Goal: Task Accomplishment & Management: Manage account settings

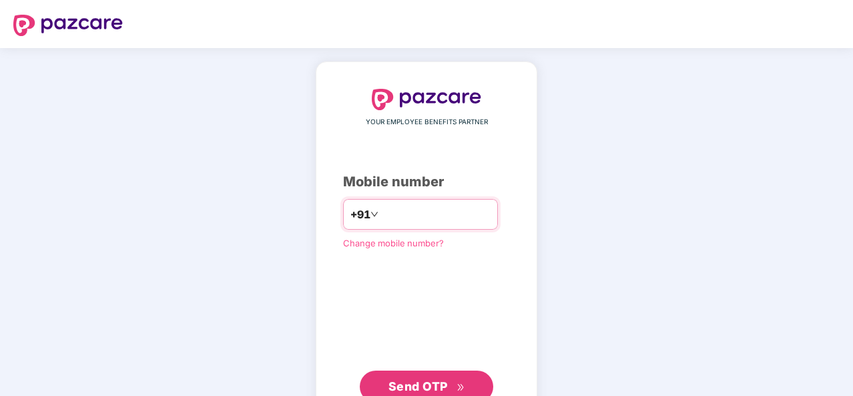
click at [435, 213] on input "*********" at bounding box center [435, 214] width 109 height 21
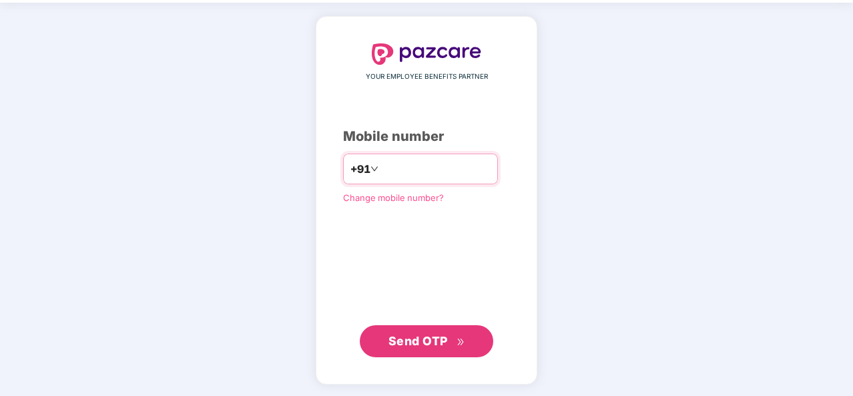
type input "**********"
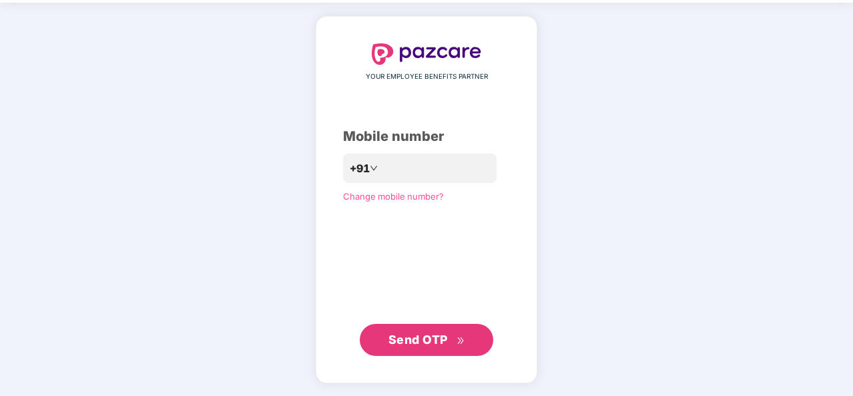
scroll to position [45, 0]
click at [431, 344] on span "Send OTP" at bounding box center [417, 340] width 59 height 14
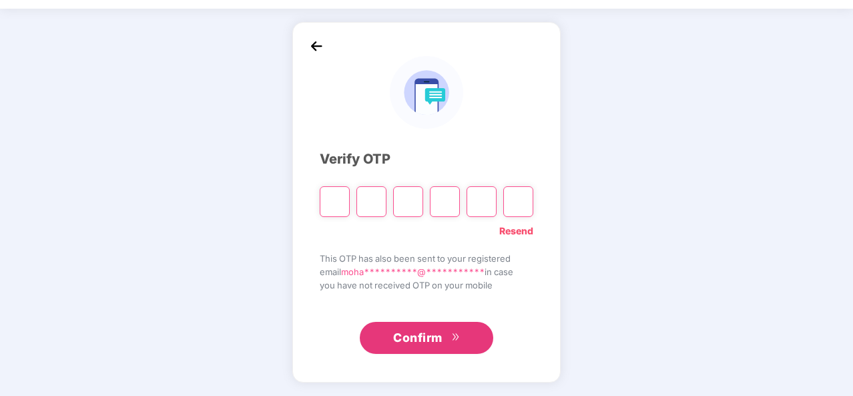
scroll to position [39, 0]
type input "*"
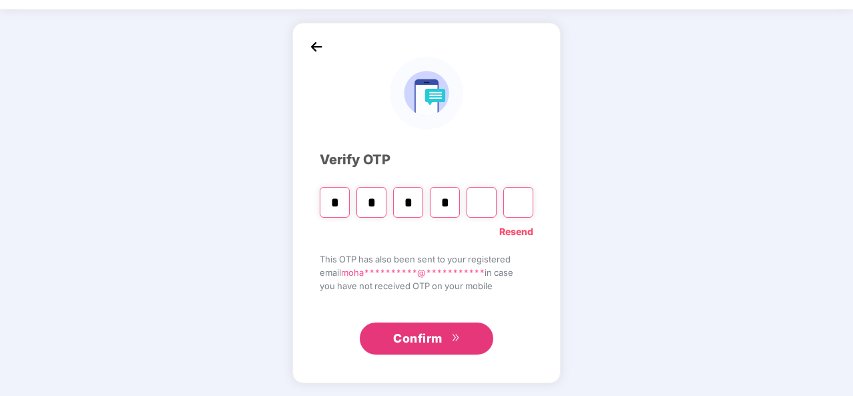
type input "*"
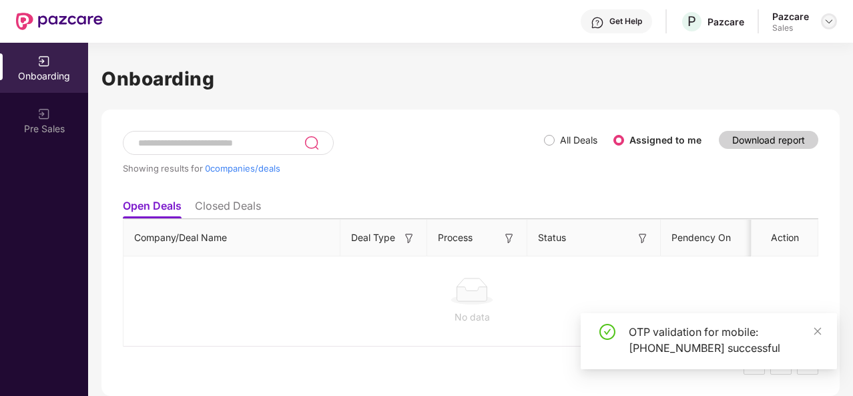
click at [830, 21] on img at bounding box center [828, 21] width 11 height 11
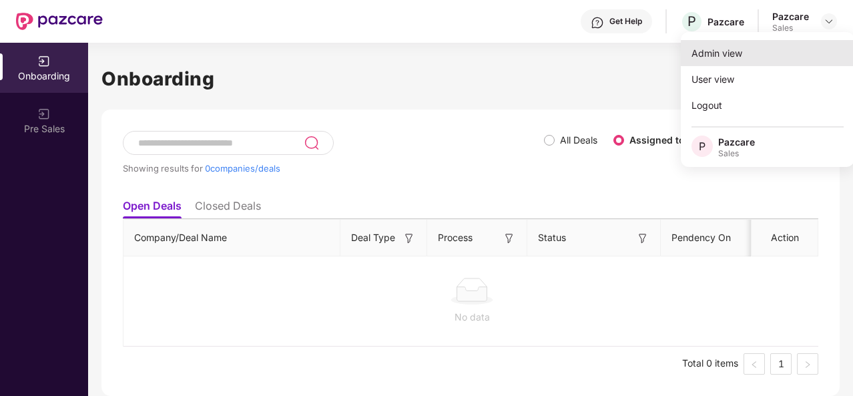
click at [764, 47] on div "Admin view" at bounding box center [768, 53] width 174 height 26
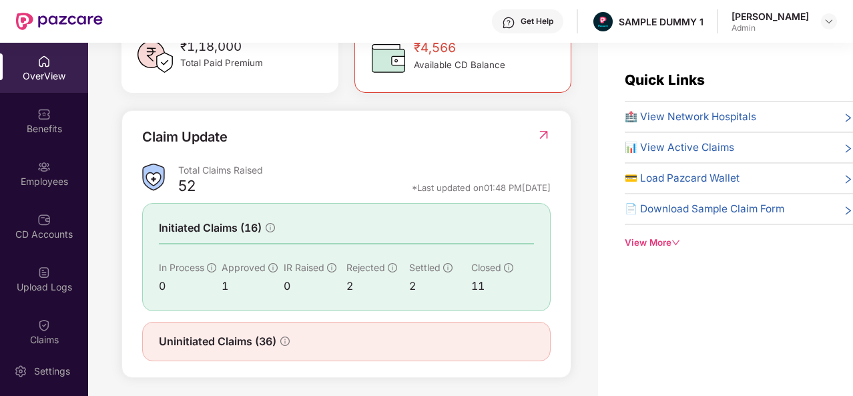
scroll to position [419, 0]
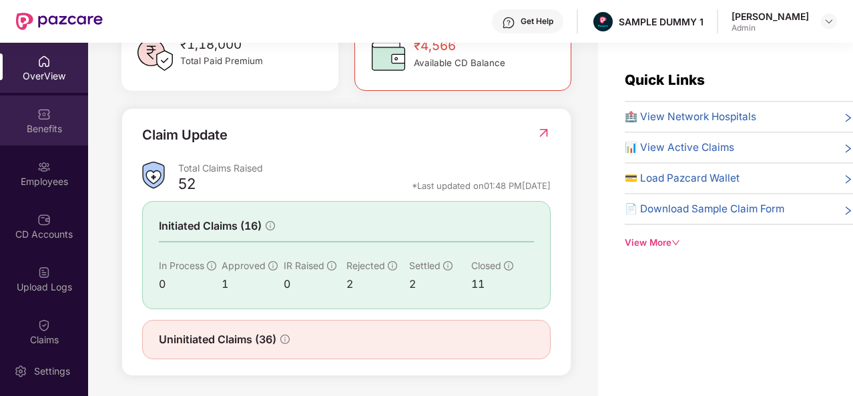
click at [49, 118] on div "Benefits" at bounding box center [44, 120] width 88 height 50
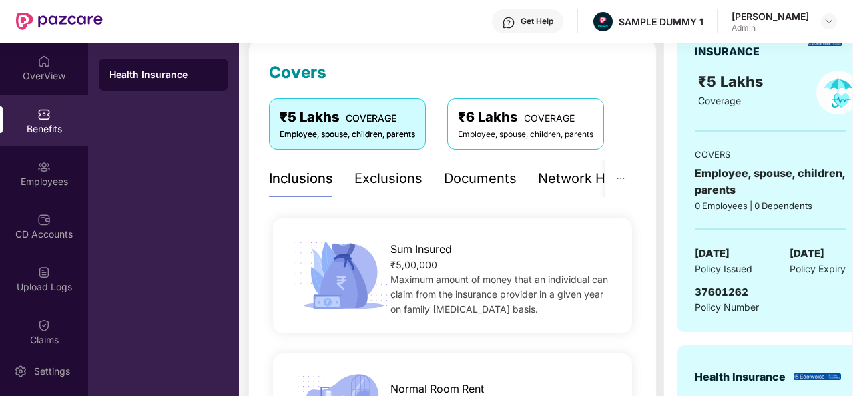
scroll to position [178, 0]
click at [387, 180] on div "Exclusions" at bounding box center [388, 177] width 68 height 21
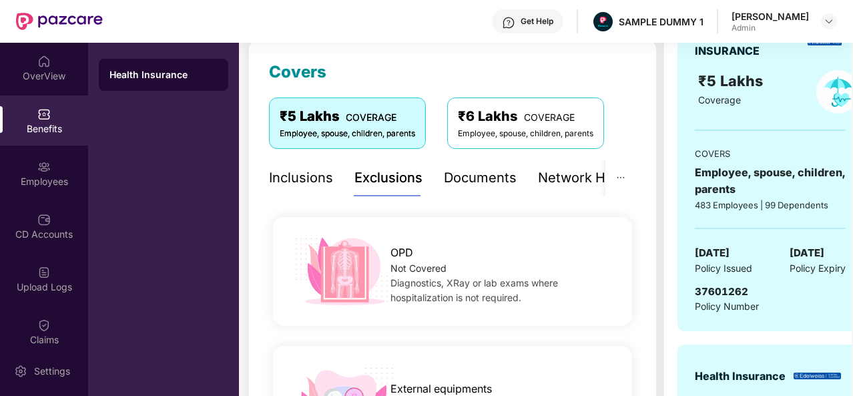
click at [478, 174] on div "Documents" at bounding box center [480, 177] width 73 height 21
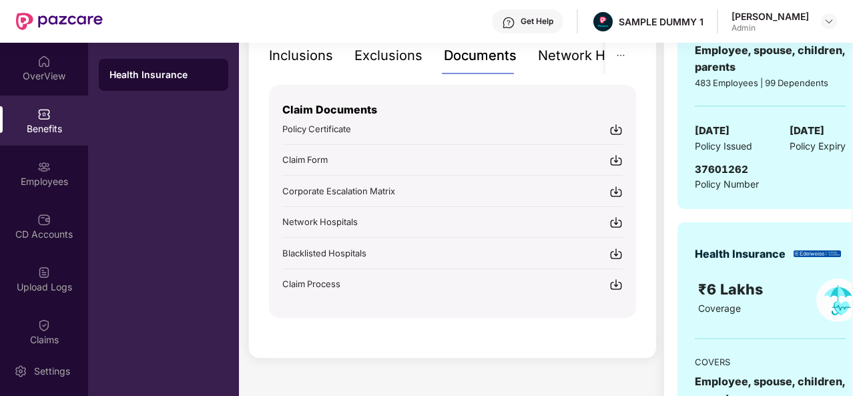
scroll to position [300, 0]
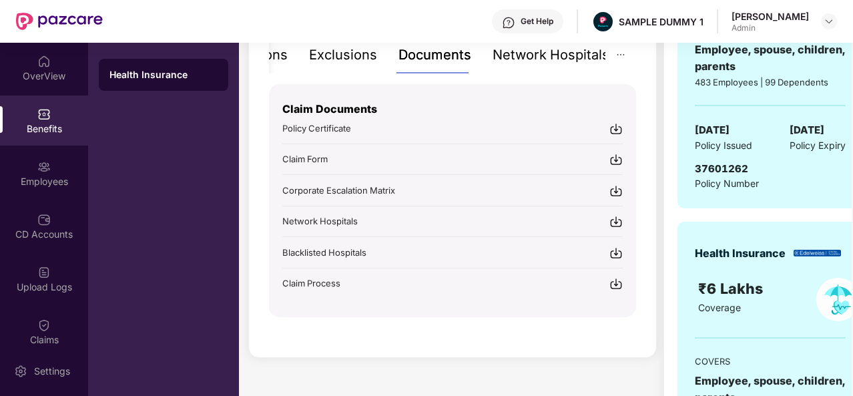
click at [575, 49] on div "Network Hospitals" at bounding box center [550, 55] width 117 height 21
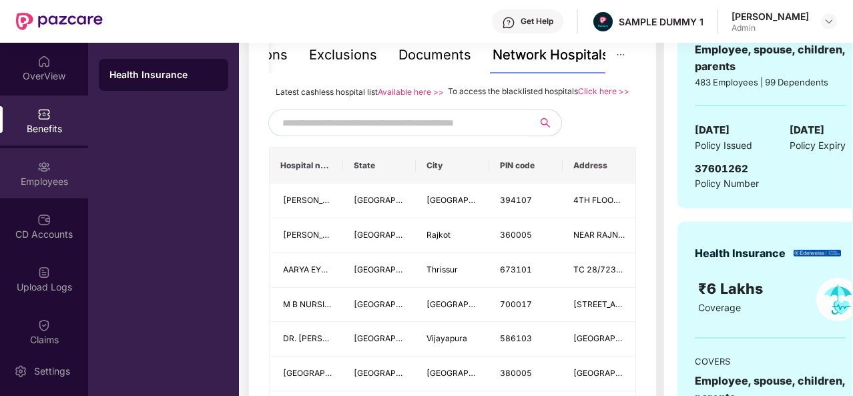
click at [39, 169] on img at bounding box center [43, 166] width 13 height 13
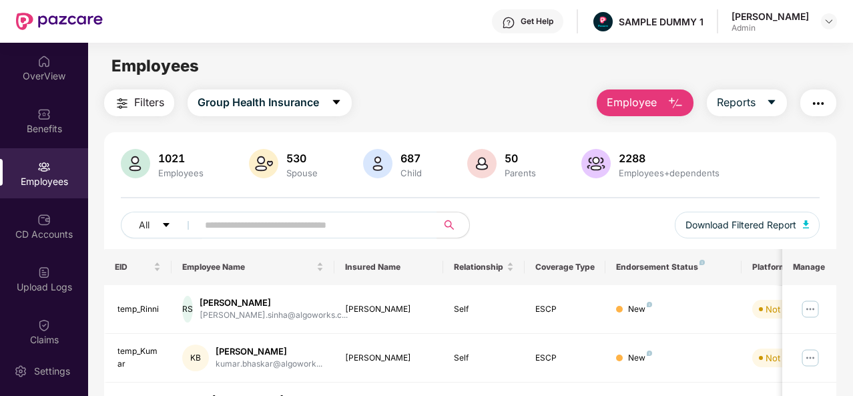
click at [673, 105] on img "button" at bounding box center [675, 103] width 16 height 16
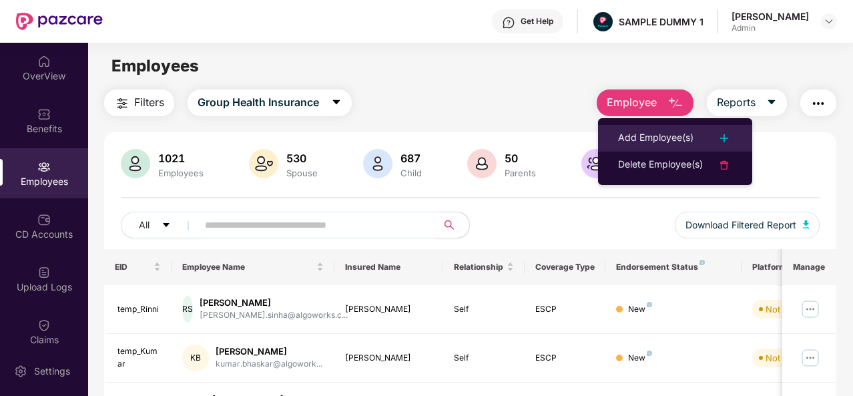
click at [670, 141] on div "Add Employee(s)" at bounding box center [655, 138] width 75 height 16
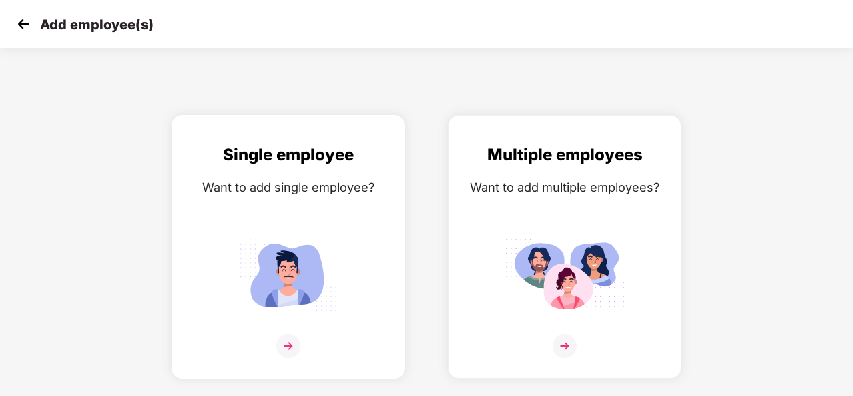
click at [285, 343] on img at bounding box center [288, 346] width 24 height 24
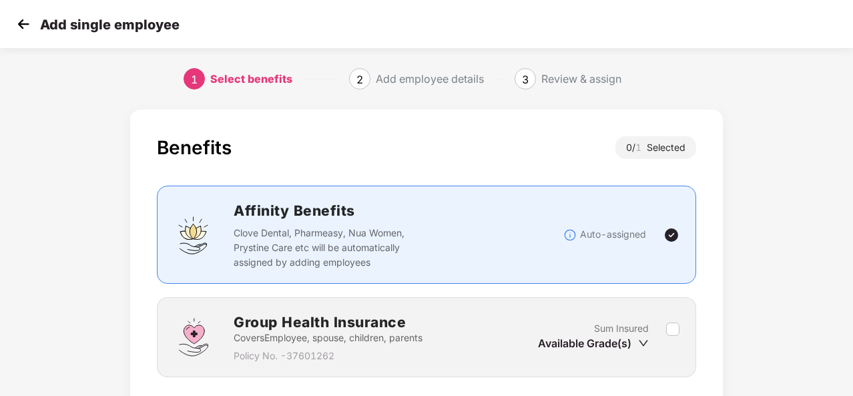
scroll to position [96, 0]
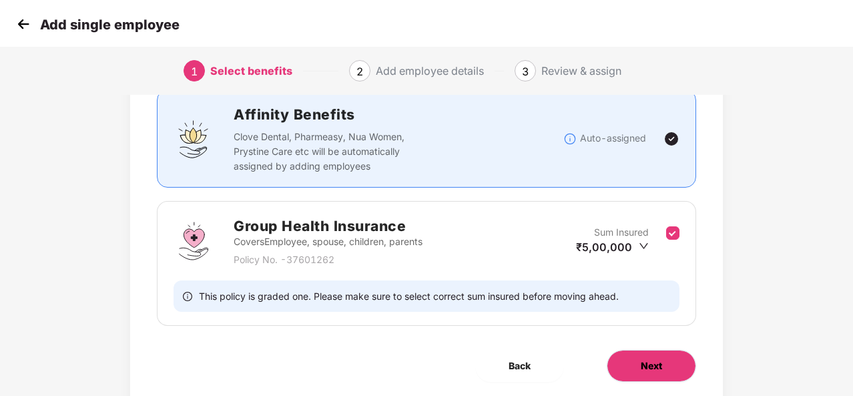
click at [651, 358] on span "Next" at bounding box center [651, 365] width 21 height 15
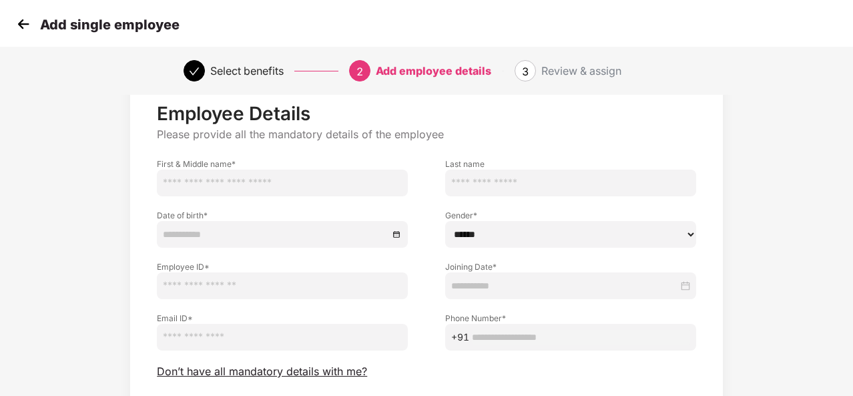
scroll to position [39, 0]
click at [20, 23] on img at bounding box center [23, 24] width 20 height 20
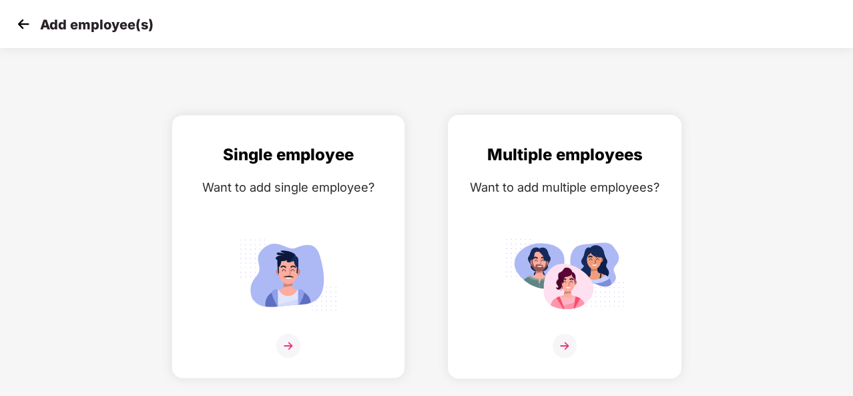
click at [567, 342] on img at bounding box center [565, 346] width 24 height 24
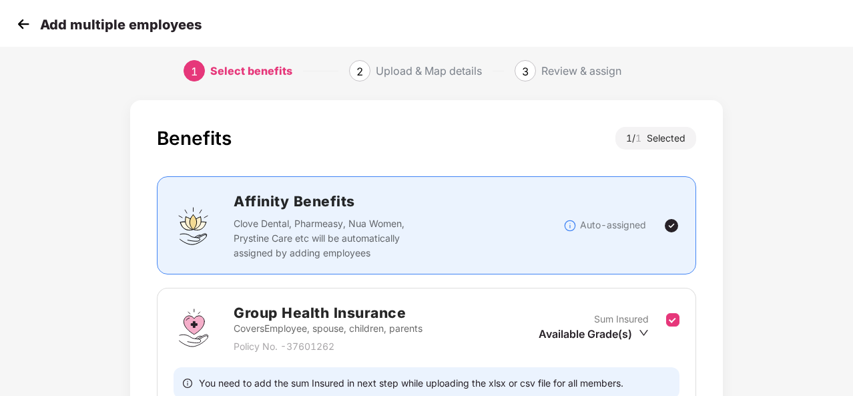
scroll to position [141, 0]
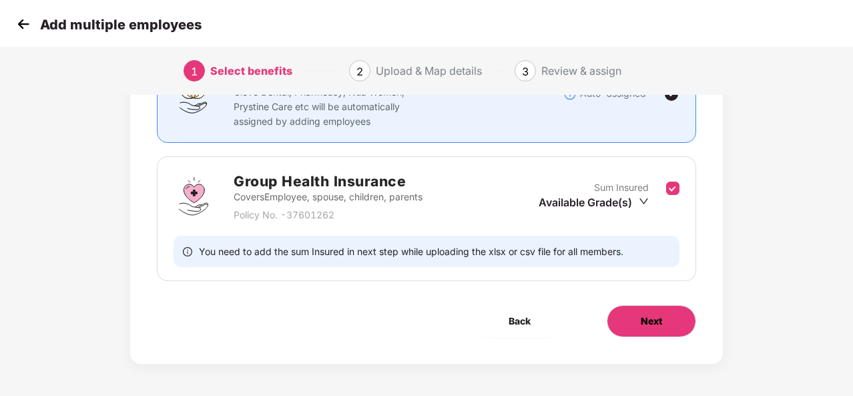
click at [665, 312] on button "Next" at bounding box center [651, 321] width 89 height 32
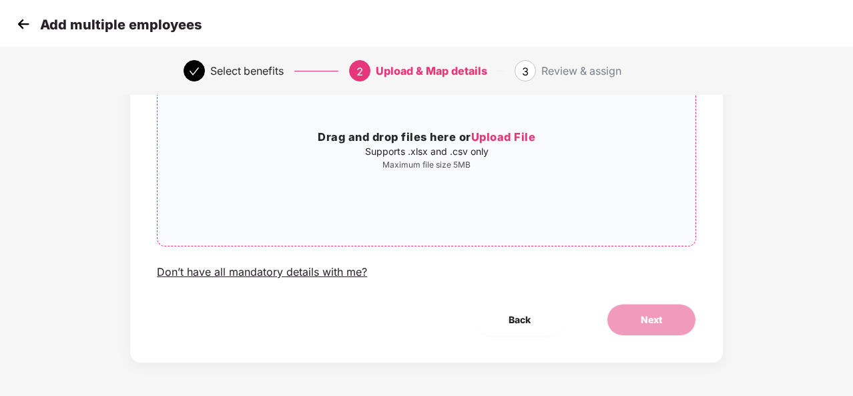
scroll to position [0, 0]
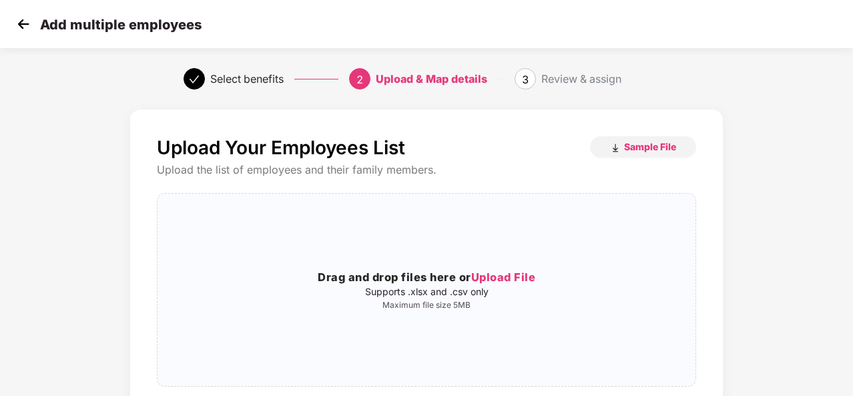
click at [23, 25] on img at bounding box center [23, 24] width 20 height 20
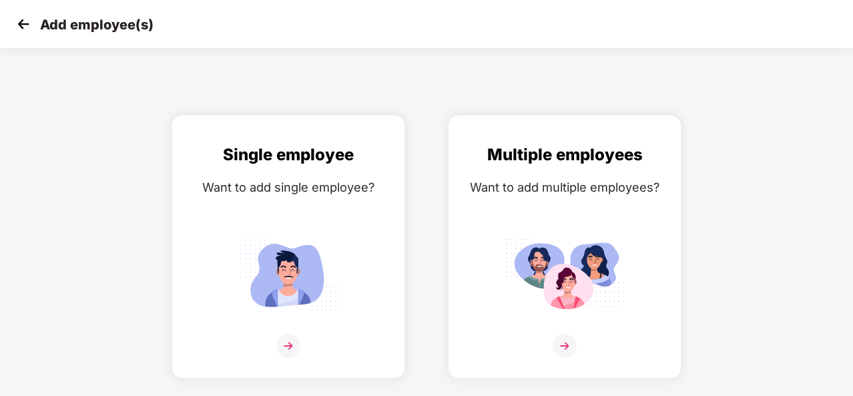
click at [23, 25] on img at bounding box center [23, 24] width 20 height 20
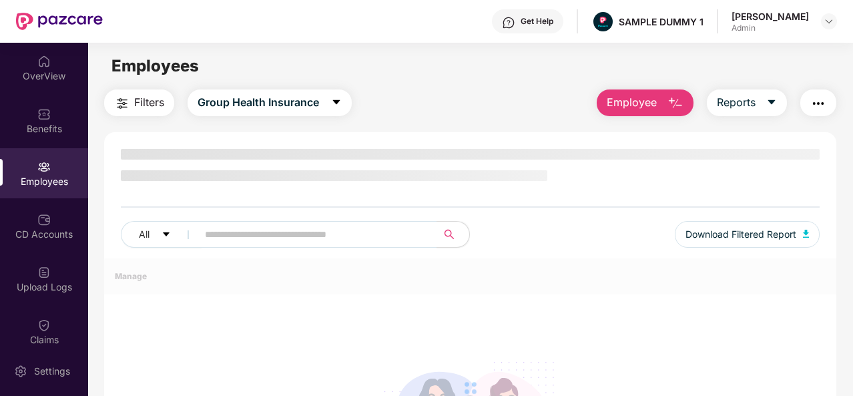
click at [681, 107] on img "button" at bounding box center [675, 103] width 16 height 16
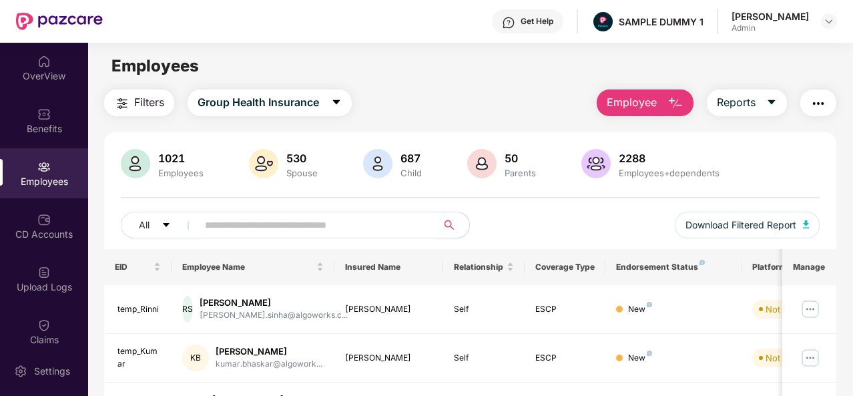
click at [593, 215] on div "All Download Filtered Report" at bounding box center [470, 230] width 699 height 37
click at [757, 90] on button "Reports" at bounding box center [747, 102] width 80 height 27
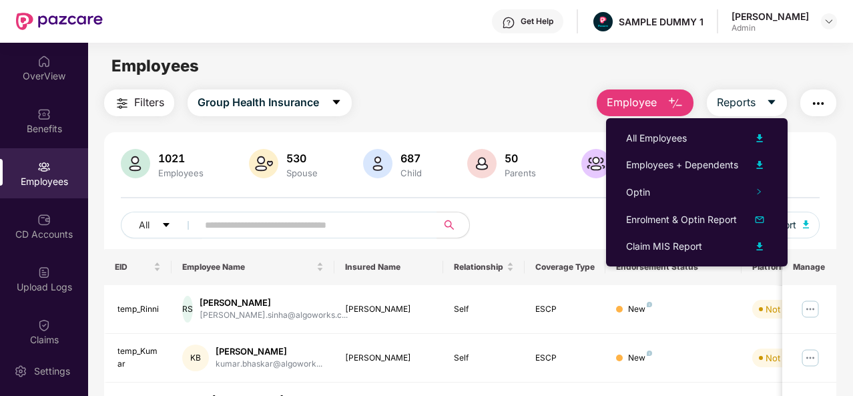
click at [819, 107] on img "button" at bounding box center [818, 103] width 16 height 16
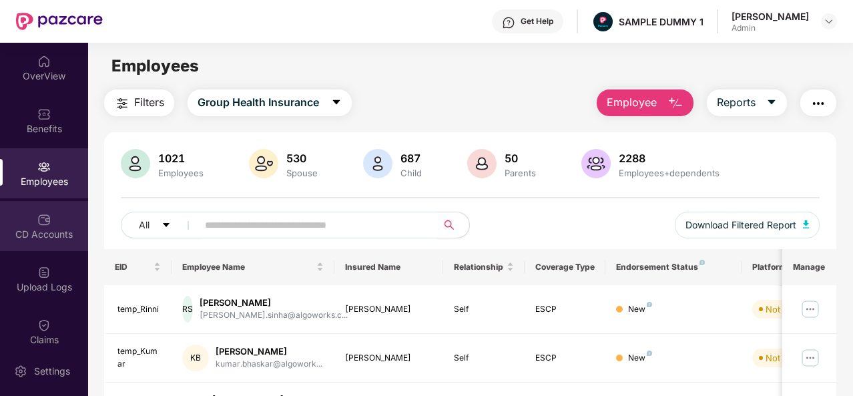
click at [24, 219] on div "CD Accounts" at bounding box center [44, 226] width 88 height 50
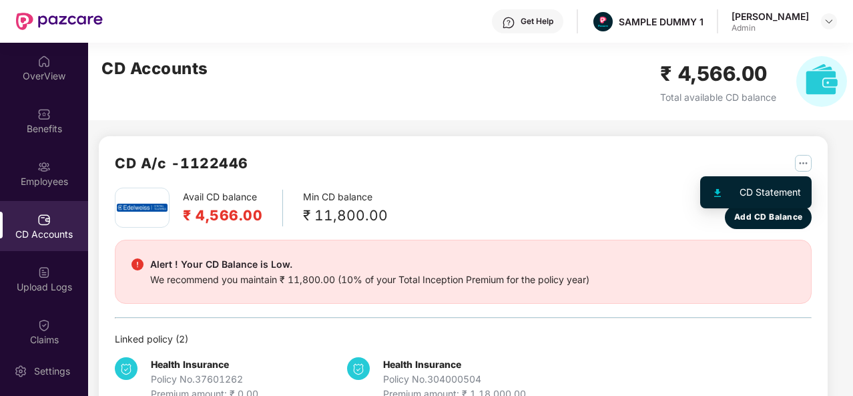
click at [807, 161] on img "button" at bounding box center [803, 163] width 17 height 17
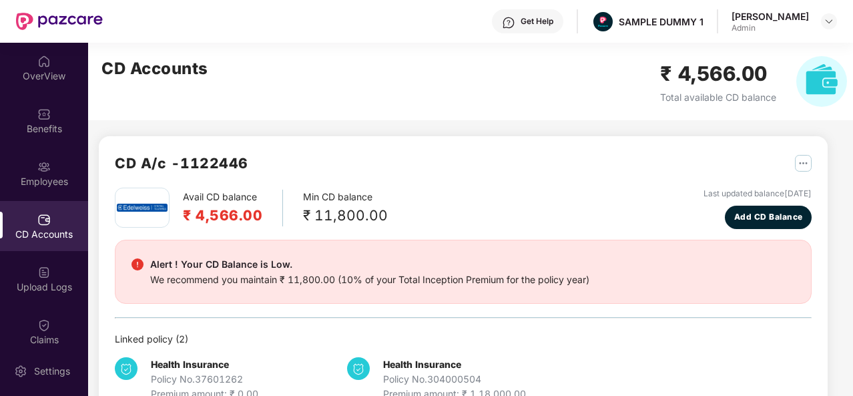
scroll to position [36, 0]
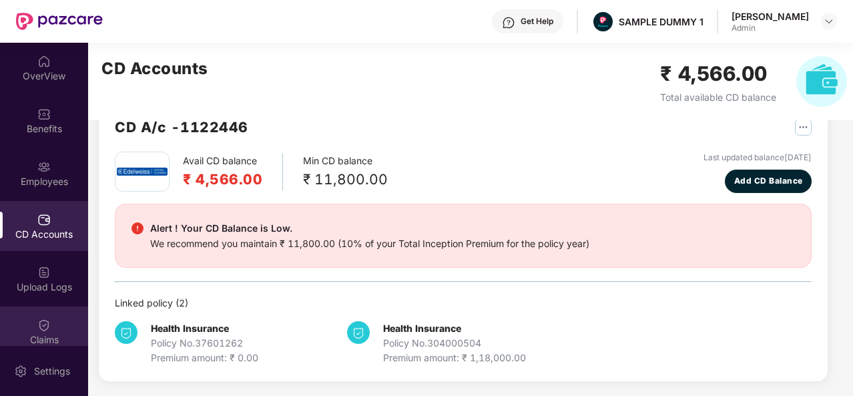
click at [48, 312] on div "Claims" at bounding box center [44, 331] width 88 height 50
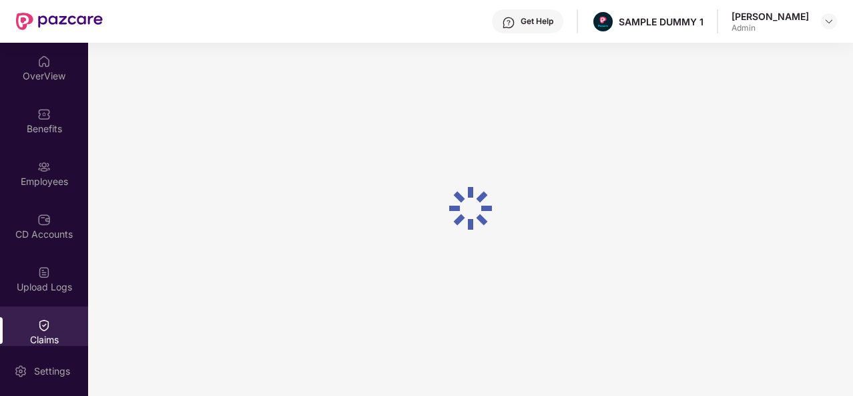
scroll to position [36, 0]
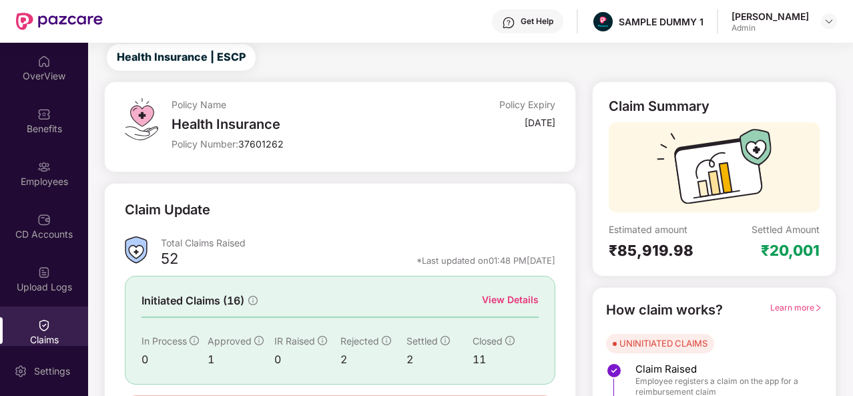
click at [510, 302] on div "View Details" at bounding box center [510, 299] width 57 height 15
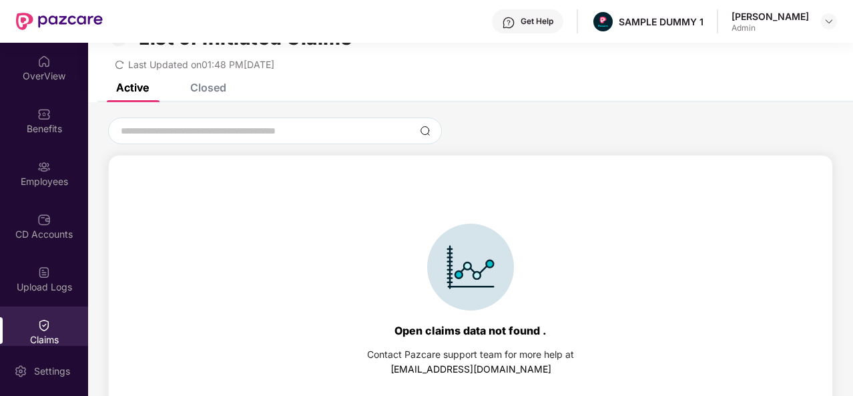
click at [218, 86] on div "Closed" at bounding box center [208, 87] width 36 height 13
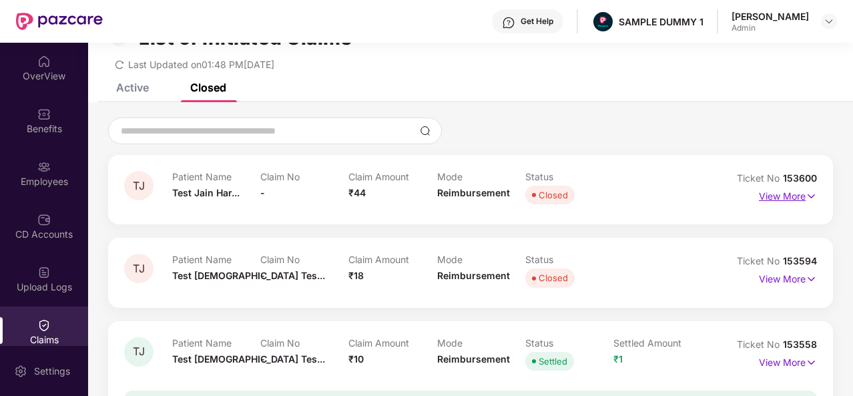
click at [777, 198] on p "View More" at bounding box center [788, 195] width 58 height 18
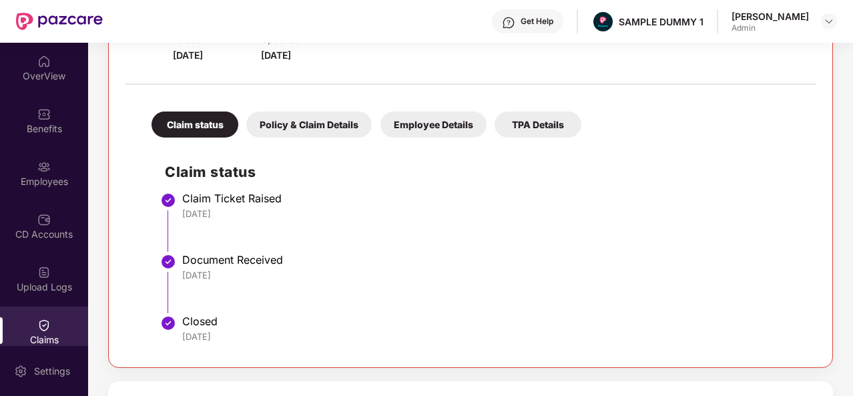
scroll to position [226, 0]
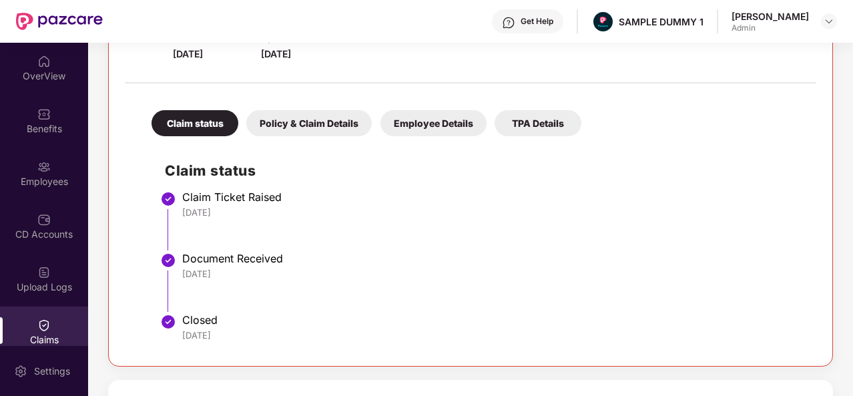
click at [318, 118] on div "Policy & Claim Details" at bounding box center [308, 123] width 125 height 26
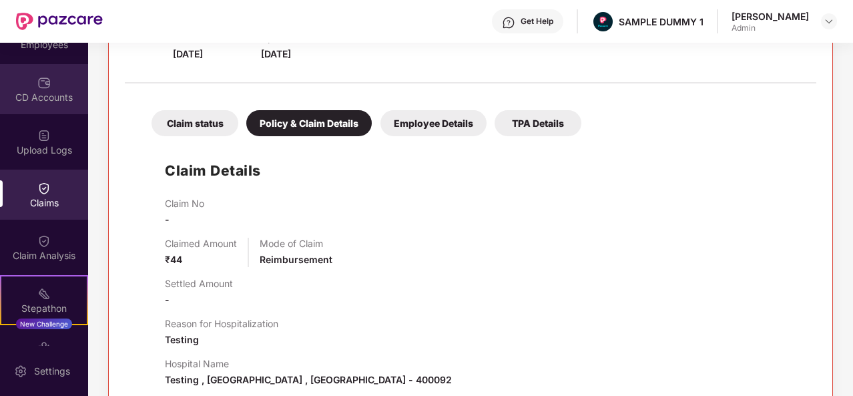
scroll to position [153, 0]
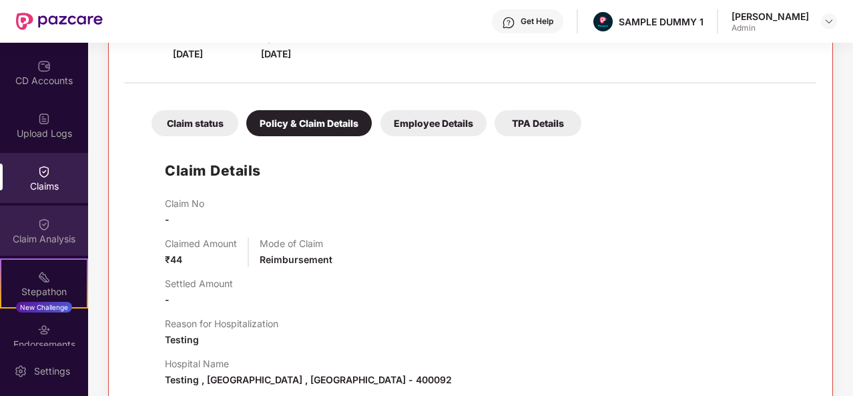
click at [37, 220] on img at bounding box center [43, 224] width 13 height 13
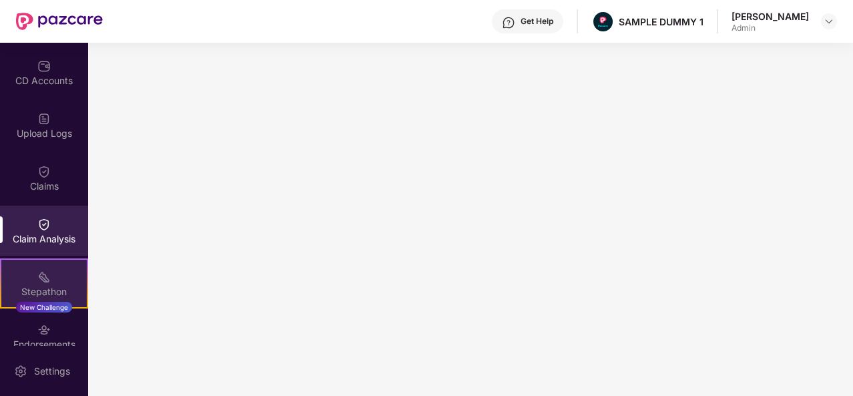
scroll to position [276, 0]
